Goal: Navigation & Orientation: Find specific page/section

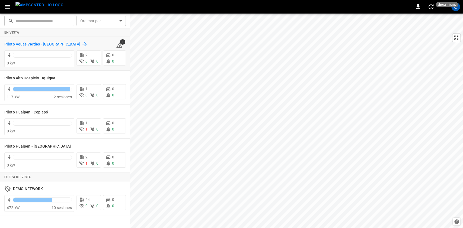
click at [52, 45] on h6 "Piloto Aguas Verdes - [GEOGRAPHIC_DATA]" at bounding box center [42, 44] width 76 height 6
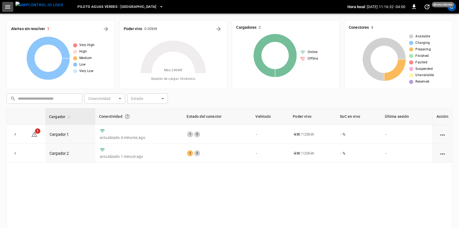
click at [11, 2] on button "button" at bounding box center [7, 7] width 11 height 10
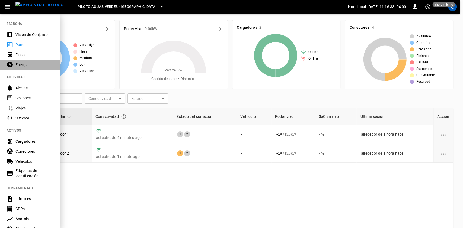
click at [36, 65] on div "Energía" at bounding box center [34, 64] width 38 height 5
